Goal: Task Accomplishment & Management: Manage account settings

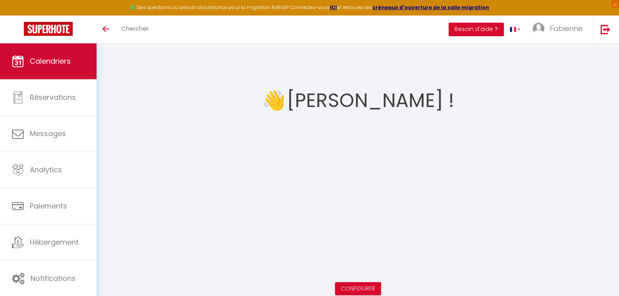
click at [61, 57] on span "Calendriers" at bounding box center [50, 61] width 41 height 10
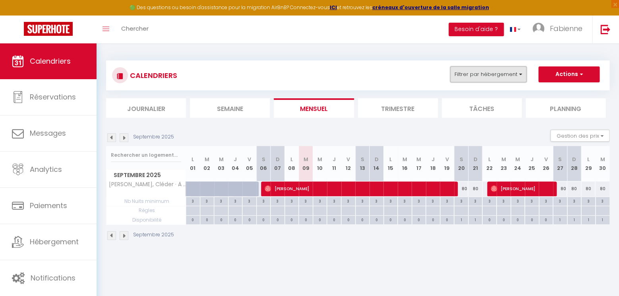
click at [510, 72] on button "Filtrer par hébergement" at bounding box center [488, 74] width 76 height 16
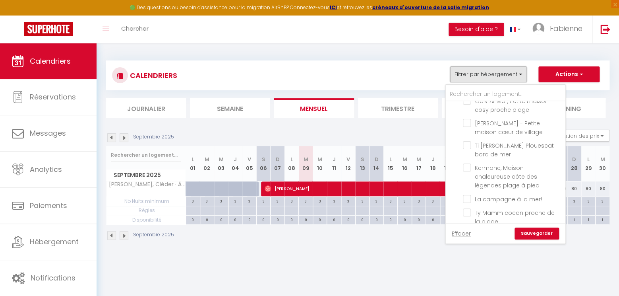
scroll to position [238, 0]
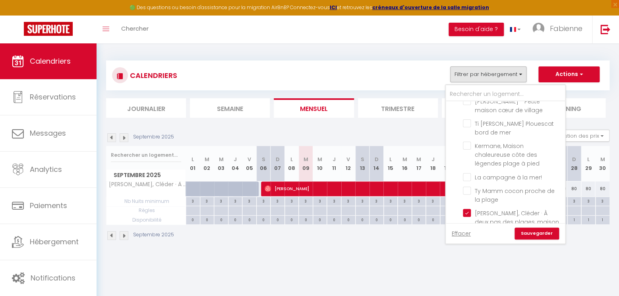
click at [464, 262] on body "🟢 Des questions ou besoin d'assistance pour la migration AirBnB? Connectez-vous…" at bounding box center [309, 191] width 619 height 296
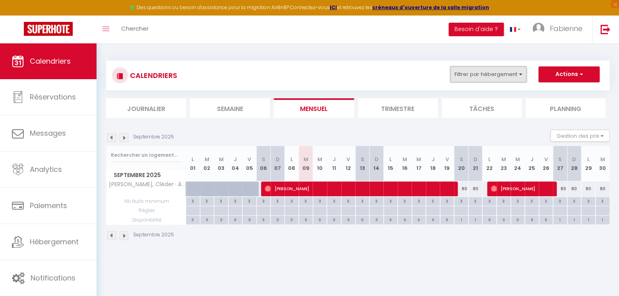
click at [507, 74] on button "Filtrer par hébergement" at bounding box center [488, 74] width 76 height 16
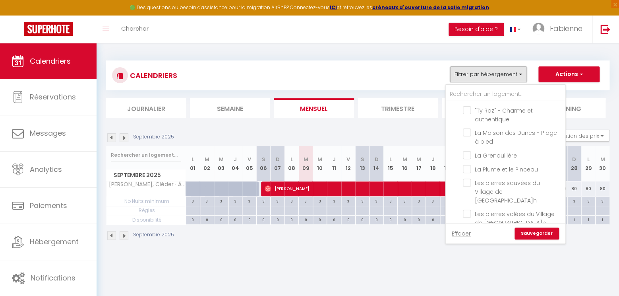
scroll to position [338, 0]
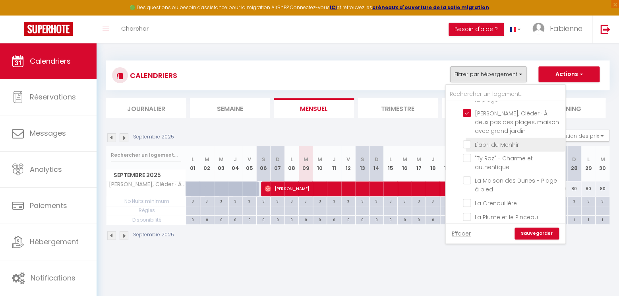
click at [469, 140] on input "L'abri du Menhir" at bounding box center [512, 144] width 99 height 8
checkbox input "true"
checkbox input "false"
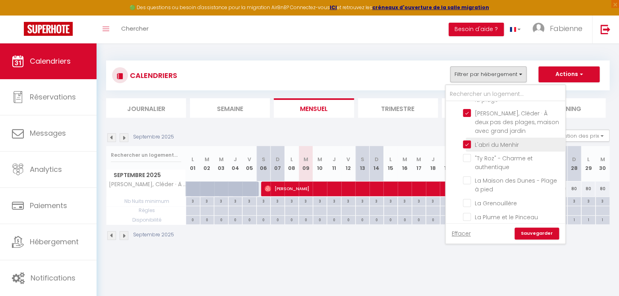
checkbox input "false"
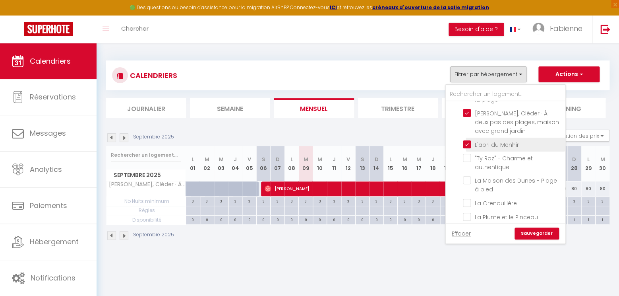
checkbox input "false"
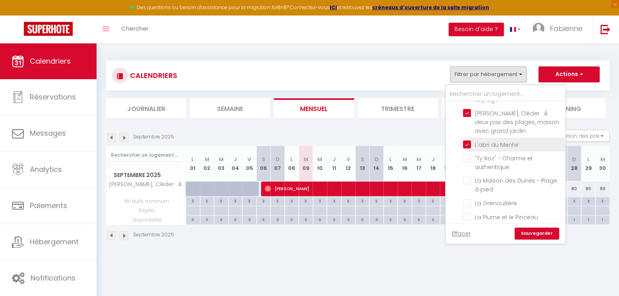
checkbox input "false"
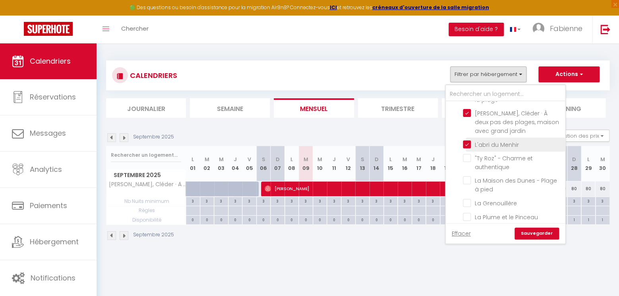
checkbox input "false"
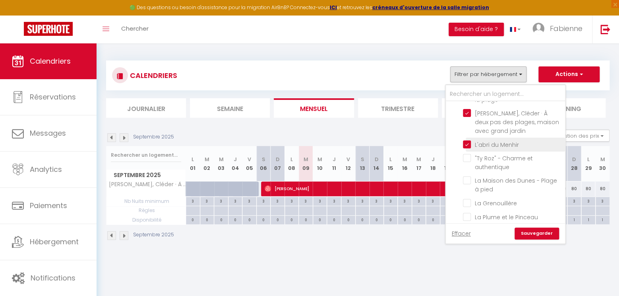
checkbox input "false"
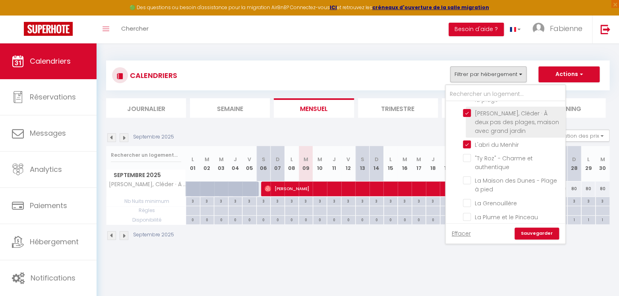
click at [468, 109] on input "[PERSON_NAME], Cléder · À deux pas des plages, maison avec grand jardin" at bounding box center [512, 113] width 99 height 8
checkbox input "false"
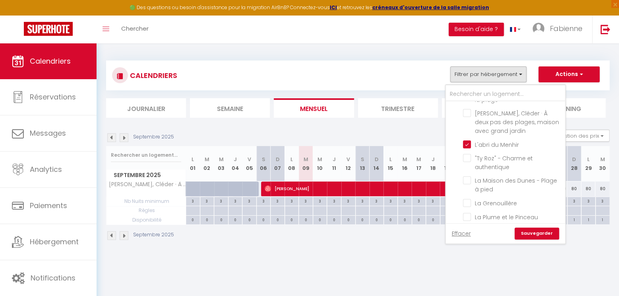
click at [531, 229] on link "Sauvegarder" at bounding box center [537, 233] width 45 height 12
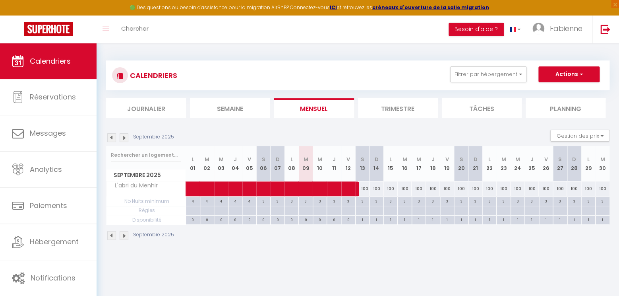
click at [126, 135] on img at bounding box center [124, 137] width 9 height 9
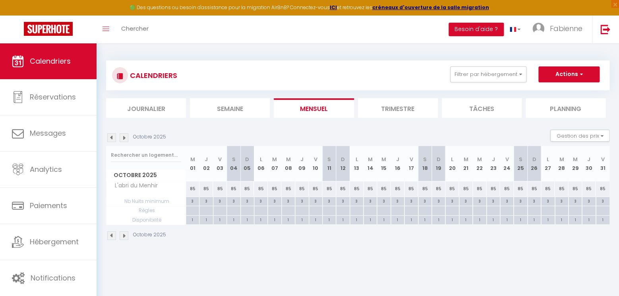
click at [126, 135] on img at bounding box center [124, 137] width 9 height 9
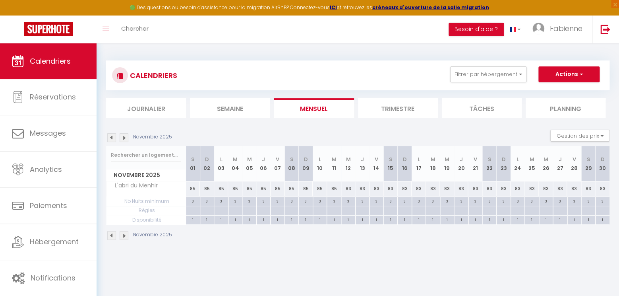
click at [126, 135] on img at bounding box center [124, 137] width 9 height 9
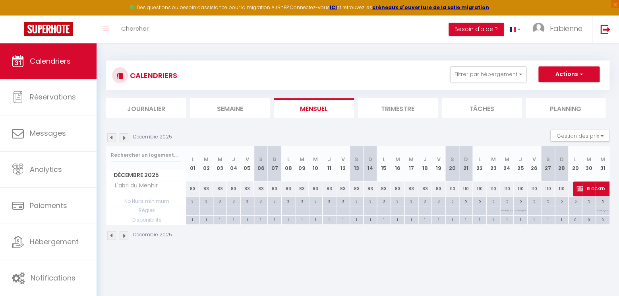
click at [126, 135] on img at bounding box center [124, 137] width 9 height 9
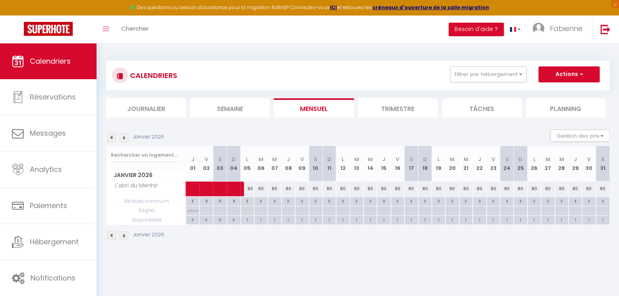
click at [126, 135] on img at bounding box center [124, 137] width 9 height 9
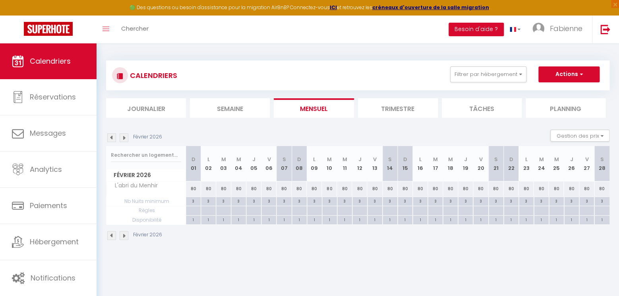
click at [126, 135] on img at bounding box center [124, 137] width 9 height 9
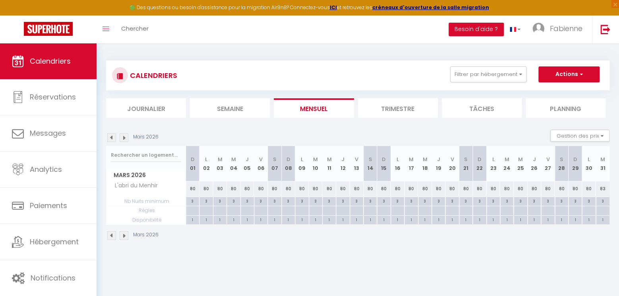
click at [126, 135] on img at bounding box center [124, 137] width 9 height 9
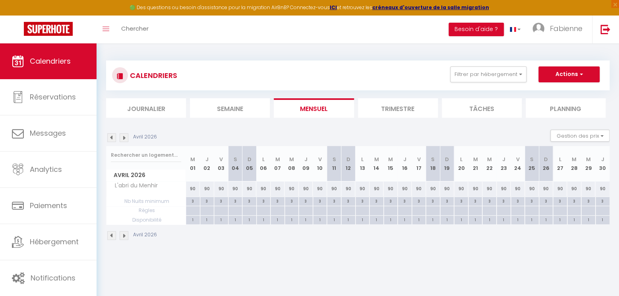
click at [126, 135] on img at bounding box center [124, 137] width 9 height 9
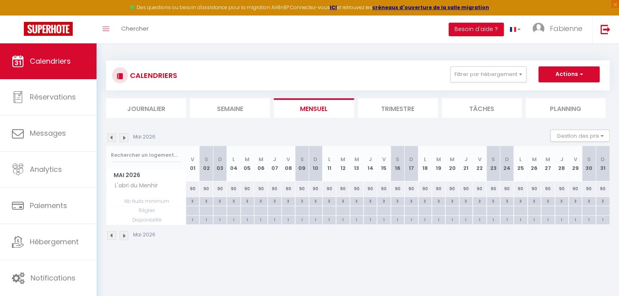
click at [126, 135] on img at bounding box center [124, 137] width 9 height 9
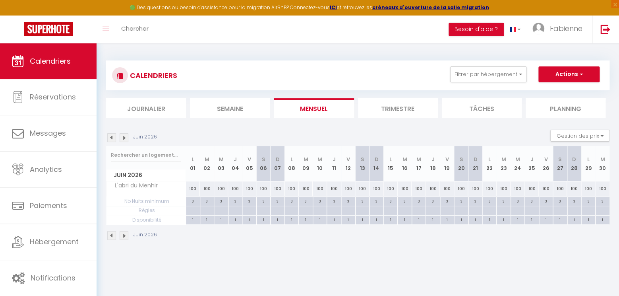
click at [126, 135] on img at bounding box center [124, 137] width 9 height 9
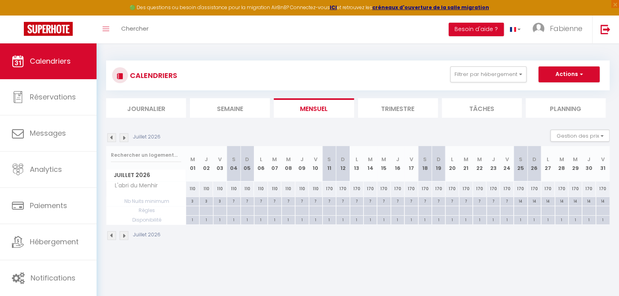
click at [126, 135] on img at bounding box center [124, 137] width 9 height 9
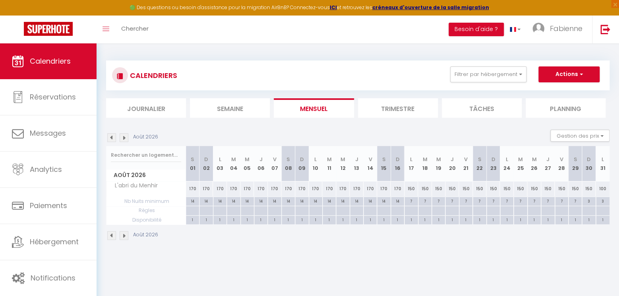
click at [289, 190] on div "170" at bounding box center [288, 188] width 14 height 15
type input "170"
select select "1"
type input "[DATE]"
type input "Dim 09 Août 2026"
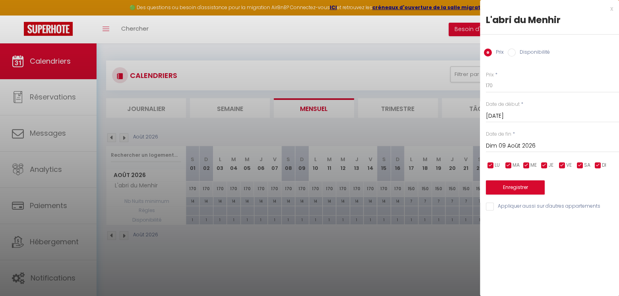
click at [529, 47] on div "Prix Disponibilité" at bounding box center [549, 48] width 139 height 27
click at [528, 50] on label "Disponibilité" at bounding box center [533, 52] width 34 height 9
click at [516, 50] on input "Disponibilité" at bounding box center [512, 52] width 8 height 8
radio input "true"
radio input "false"
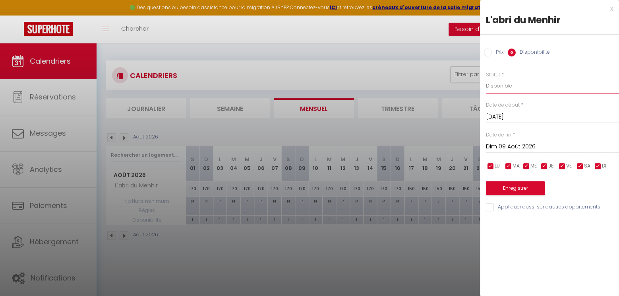
click at [486, 78] on select "Disponible Indisponible" at bounding box center [552, 85] width 133 height 15
select select "0"
click option "Indisponible" at bounding box center [0, 0] width 0 height 0
click at [522, 149] on input "Dim 09 Août 2026" at bounding box center [552, 146] width 133 height 10
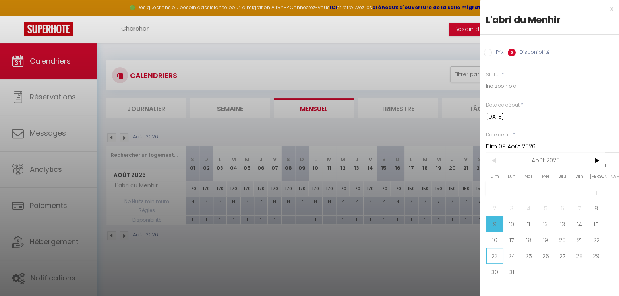
click at [499, 262] on span "23" at bounding box center [494, 256] width 17 height 16
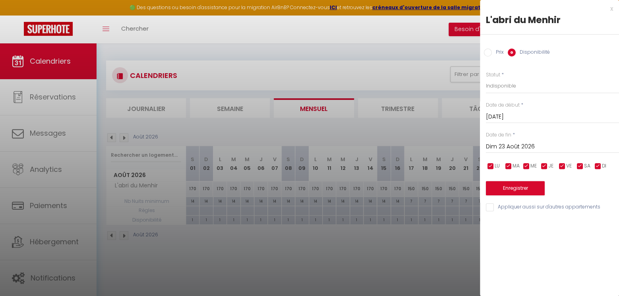
click at [510, 150] on input "Dim 23 Août 2026" at bounding box center [552, 146] width 133 height 10
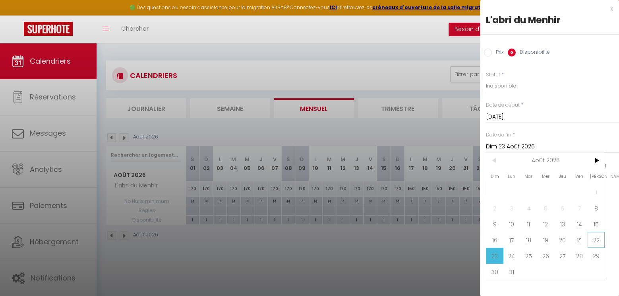
click at [597, 242] on span "22" at bounding box center [596, 240] width 17 height 16
type input "[DATE]"
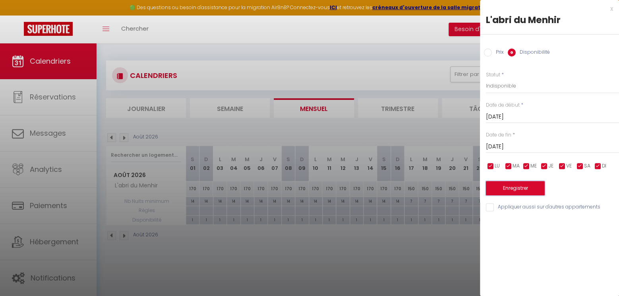
click at [513, 184] on button "Enregistrer" at bounding box center [515, 188] width 59 height 14
